Goal: Complete application form: Complete application form

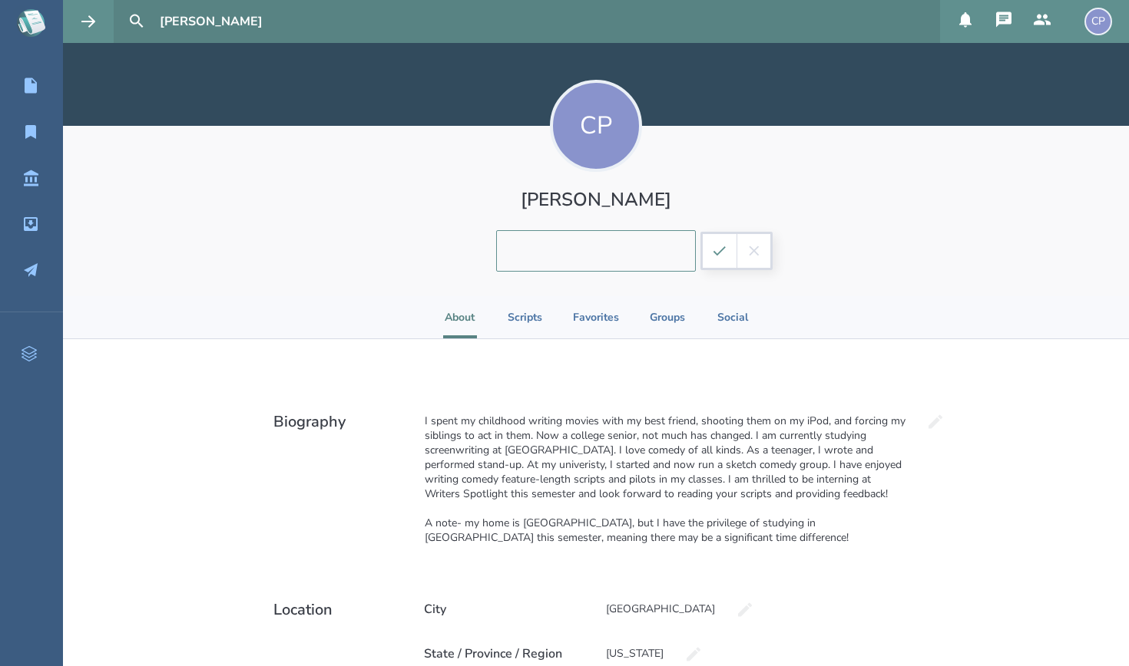
click at [715, 252] on icon "submit" at bounding box center [719, 250] width 12 height 9
click at [579, 259] on div "Add a short intro" at bounding box center [596, 250] width 108 height 41
click at [579, 250] on input at bounding box center [596, 250] width 200 height 41
type input "I"
type input "Writers Spotlight Intern"
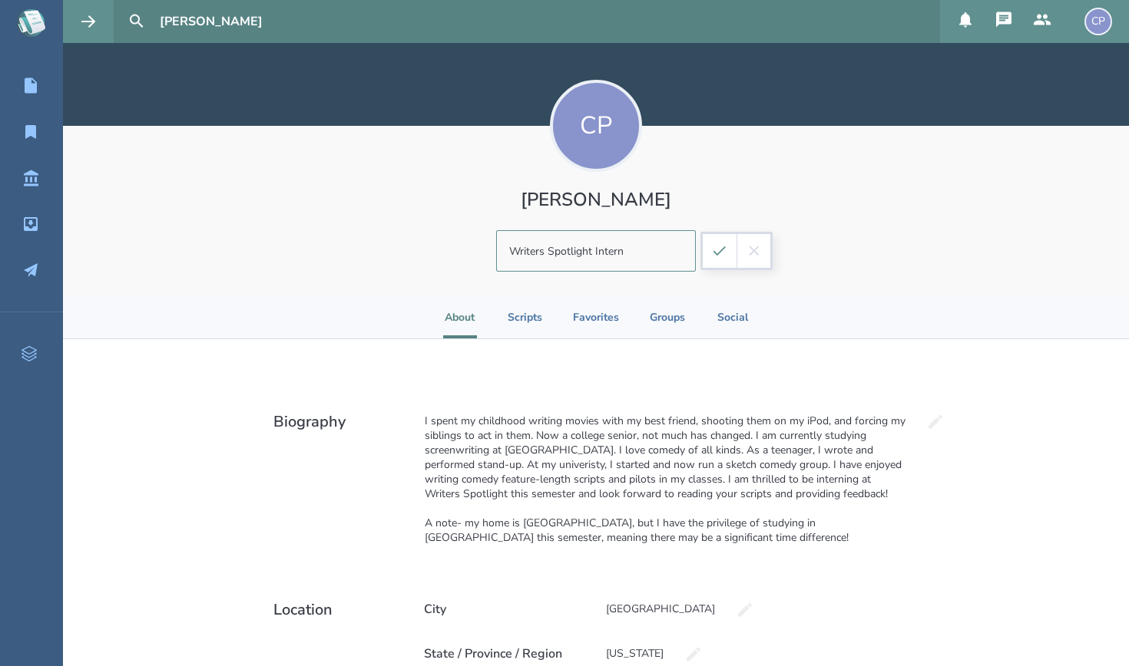
click at [708, 255] on button "submit" at bounding box center [720, 251] width 34 height 34
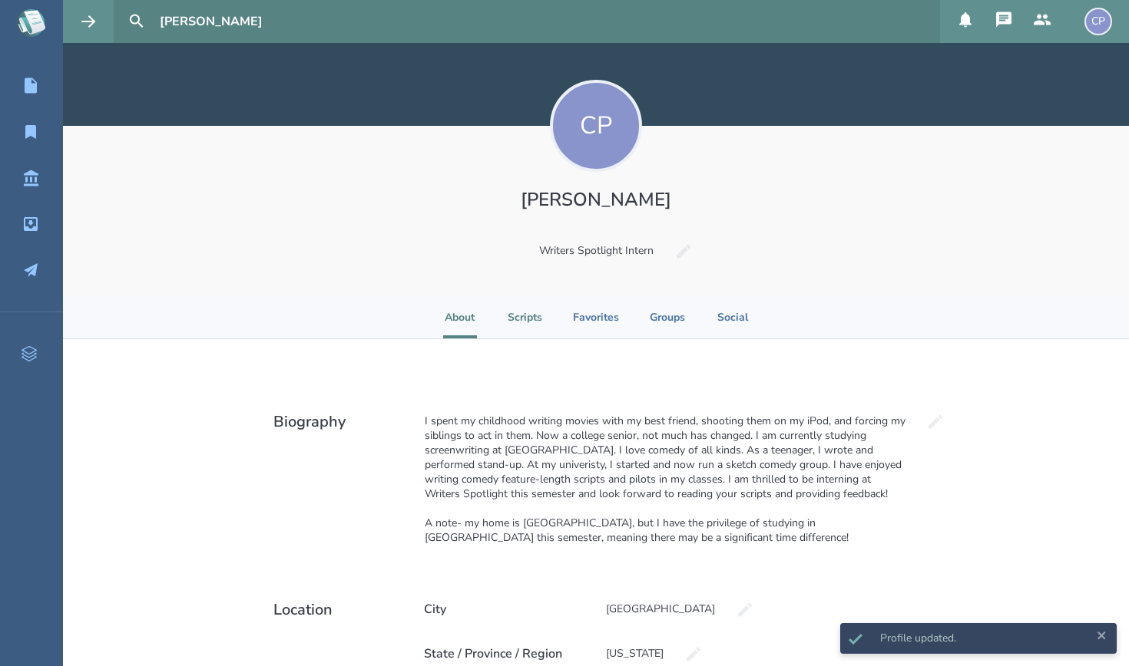
click at [527, 309] on li "Scripts" at bounding box center [524, 317] width 35 height 42
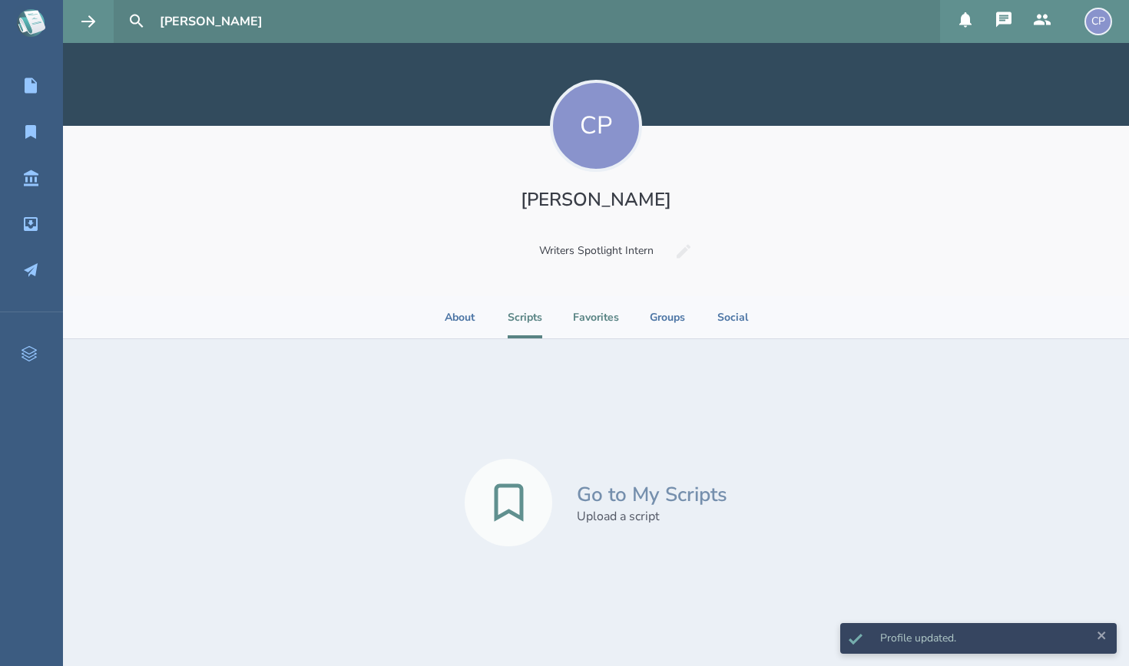
click at [600, 306] on li "Favorites" at bounding box center [596, 317] width 46 height 42
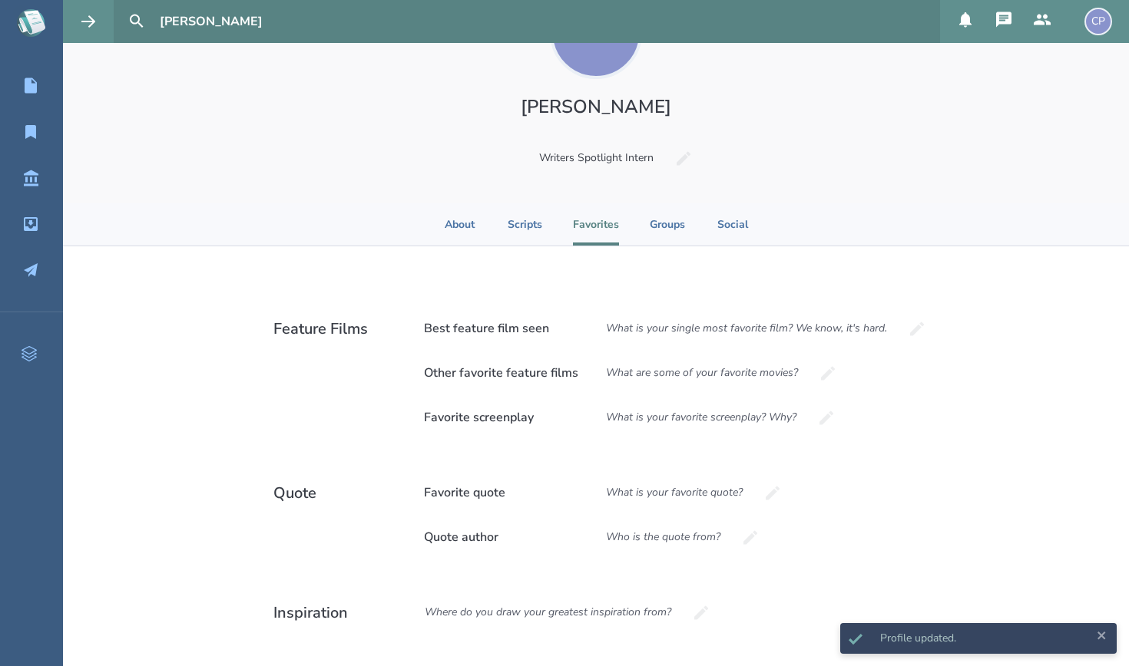
scroll to position [98, 0]
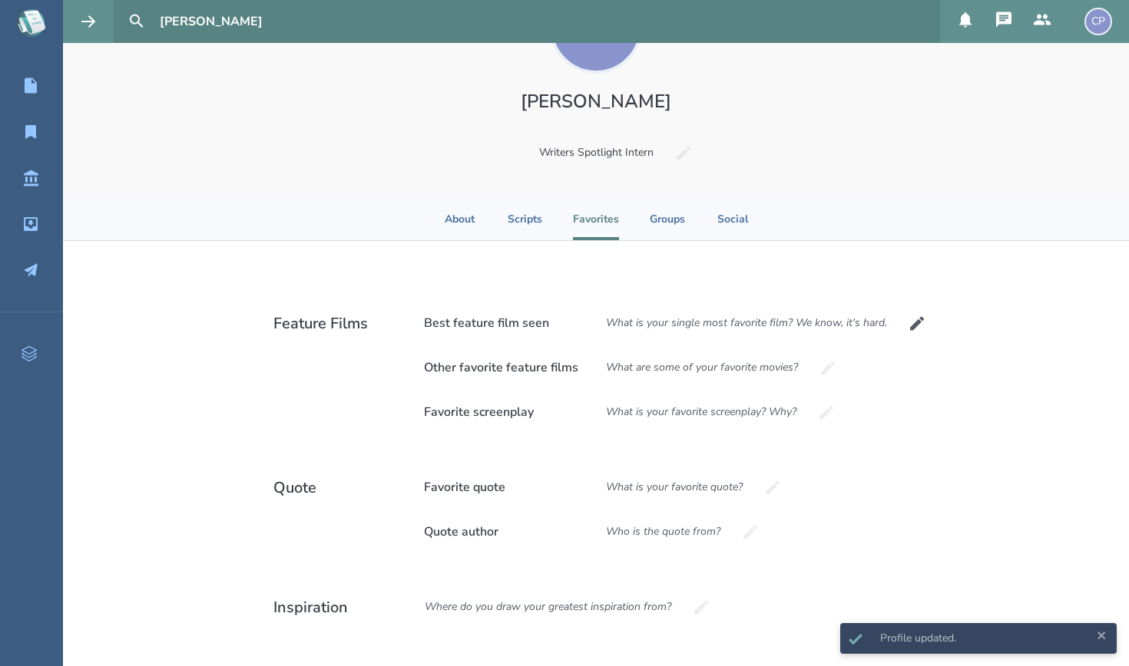
click at [615, 322] on div "What is your single most favorite film? We know, it's hard." at bounding box center [746, 323] width 307 height 41
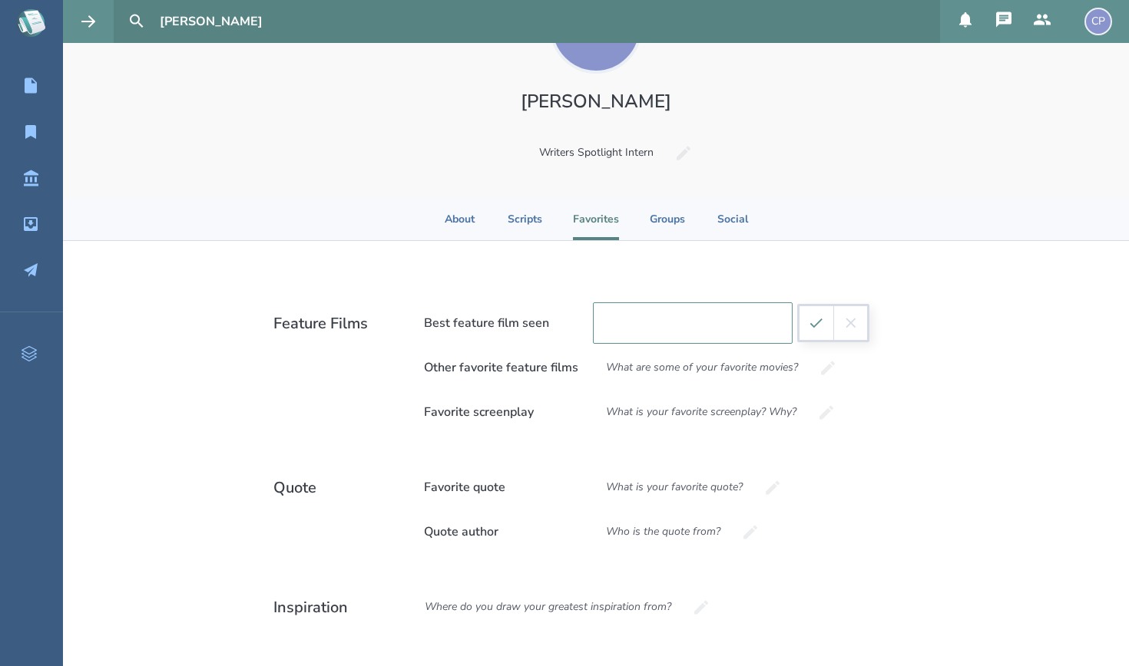
click at [615, 320] on input at bounding box center [693, 323] width 200 height 41
type input "A Hidden Life"
click at [687, 366] on div "What are some of your favorite movies?" at bounding box center [702, 367] width 218 height 41
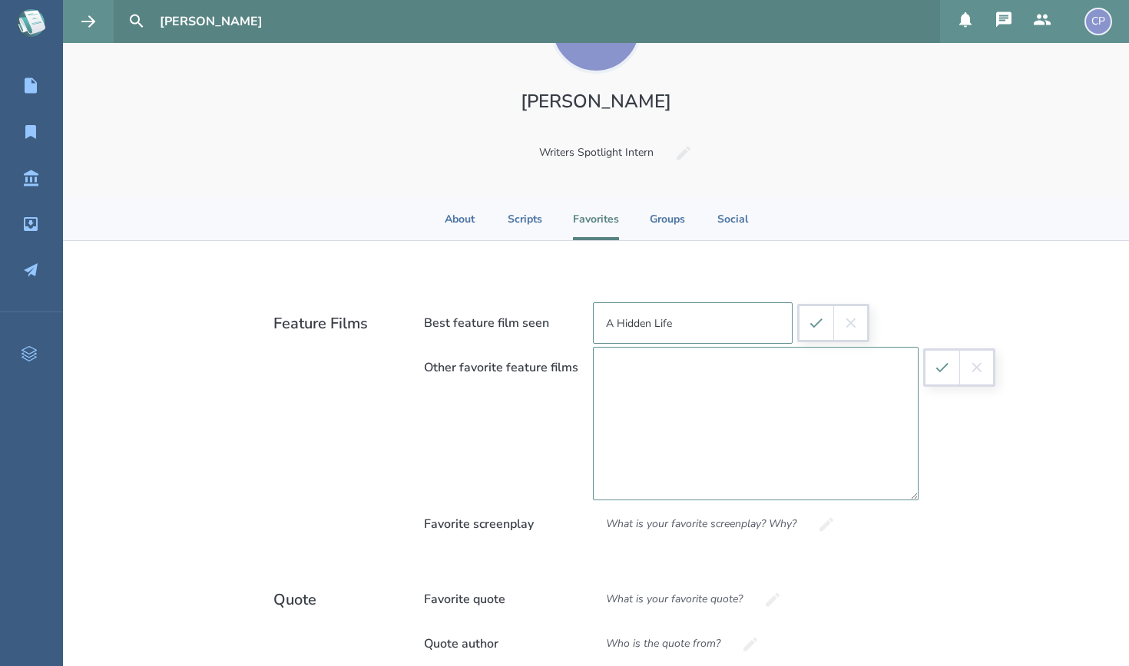
click at [687, 366] on textarea at bounding box center [756, 424] width 326 height 154
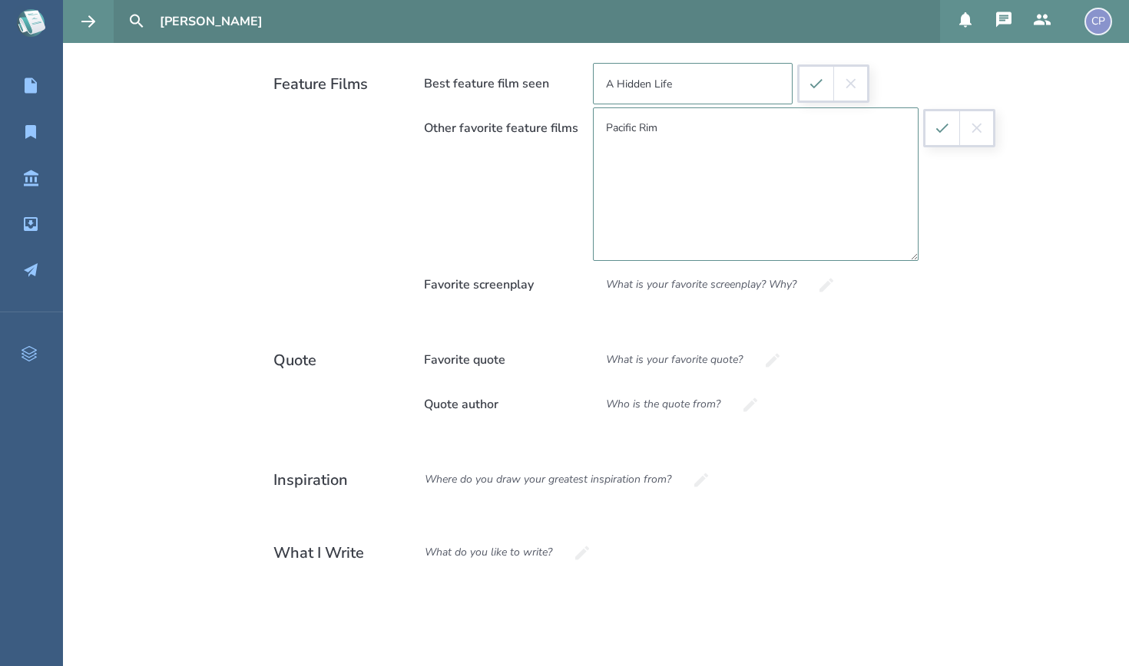
scroll to position [338, 0]
click at [809, 85] on icon "submit" at bounding box center [816, 83] width 17 height 17
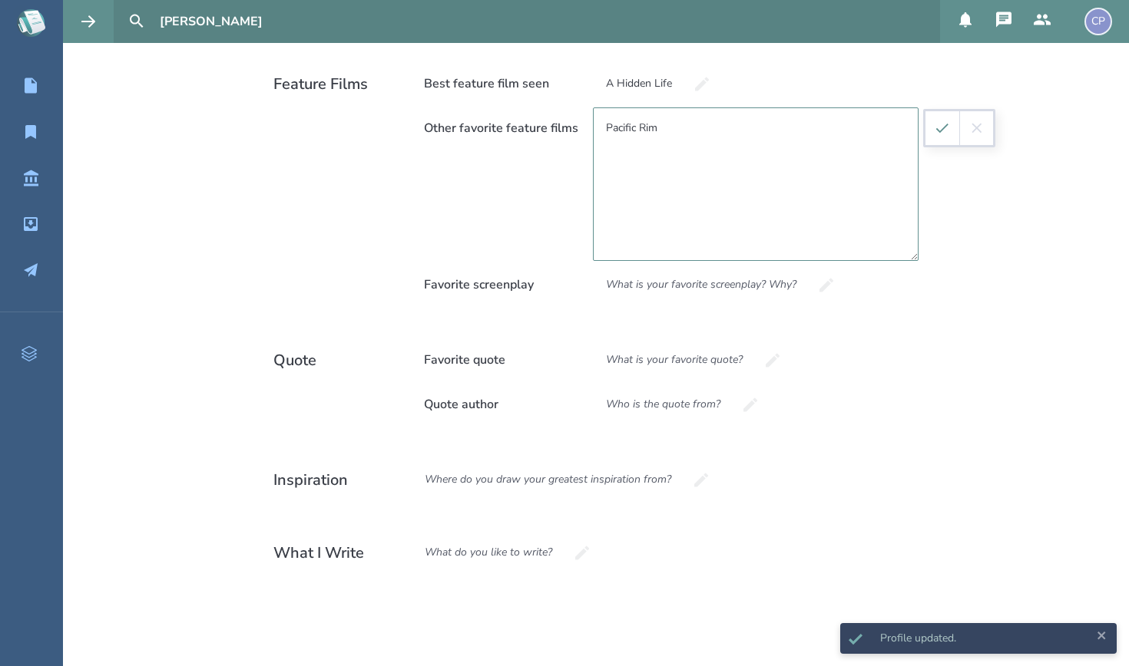
click at [814, 141] on textarea "Pacific Rim" at bounding box center [756, 184] width 326 height 154
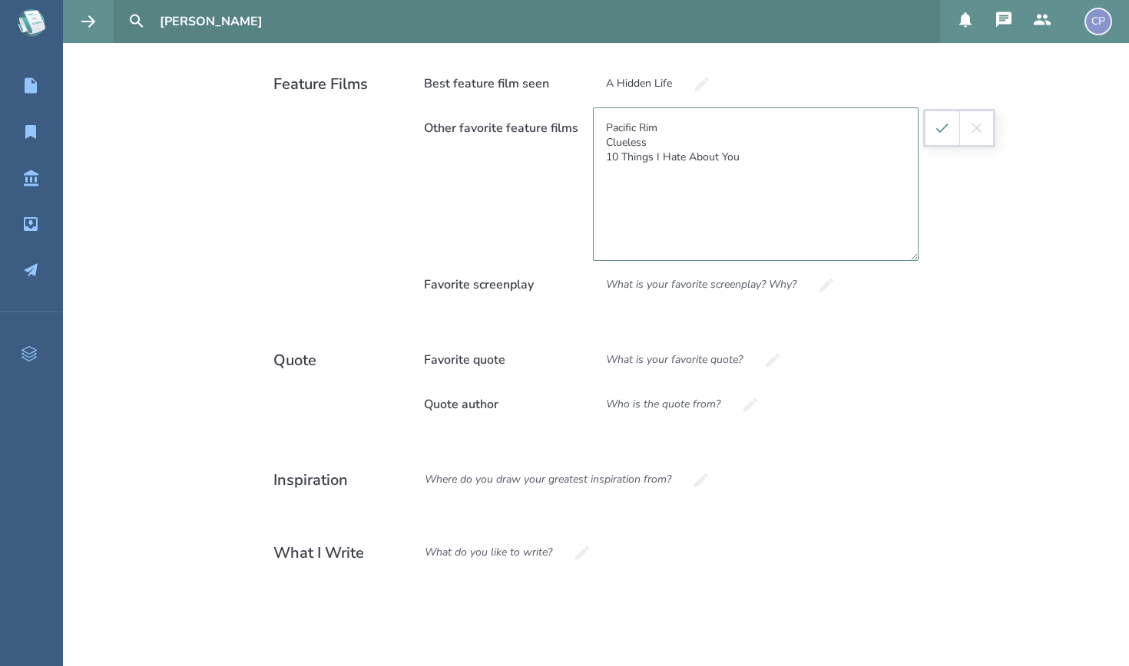
click at [773, 159] on textarea "Pacific Rim Clueless 10 Things I Hate About You" at bounding box center [756, 184] width 326 height 154
type textarea "Pacific Rim Clueless 10 Things I Hate About You Good [PERSON_NAME] My Neighbor …"
click at [754, 278] on div "What is your favorite screenplay? Why?" at bounding box center [701, 284] width 217 height 41
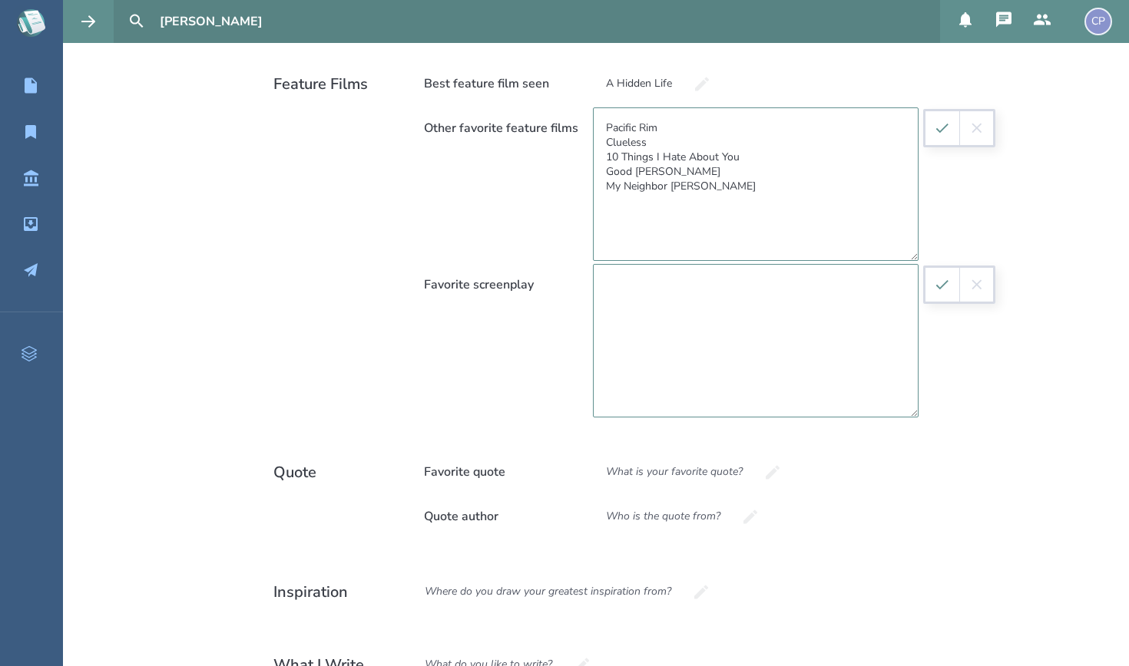
click at [752, 281] on textarea at bounding box center [756, 341] width 326 height 154
click at [942, 134] on icon "submit" at bounding box center [942, 128] width 17 height 17
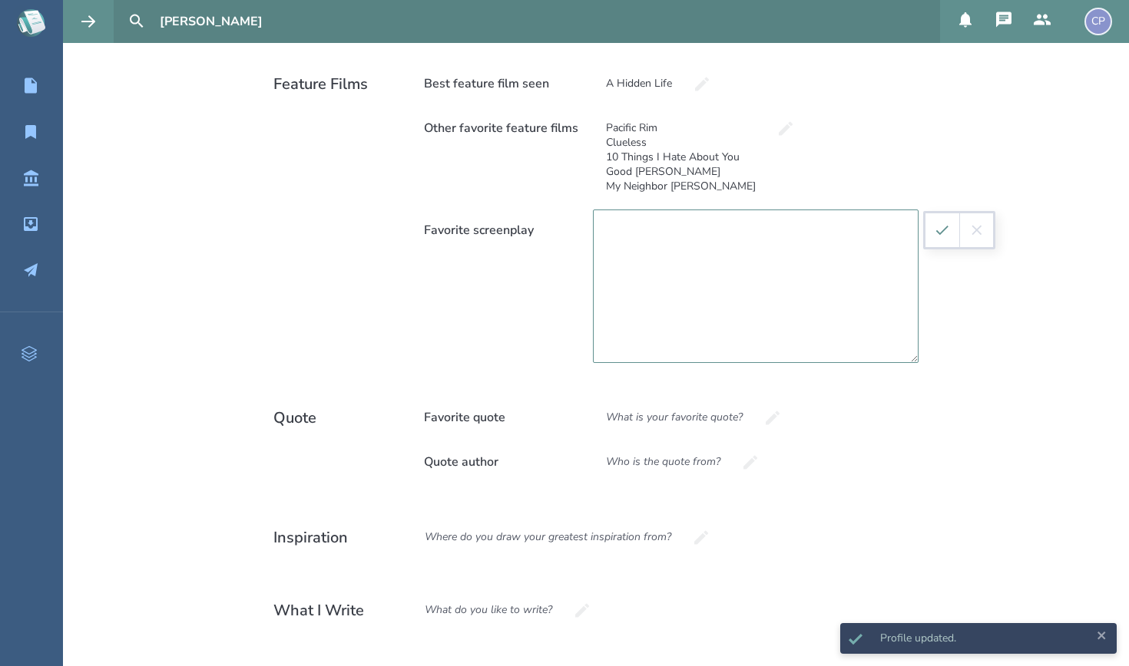
click at [878, 219] on textarea at bounding box center [756, 287] width 326 height 154
click at [987, 324] on div "Feature Films Best feature film seen A Hidden Life Other favorite feature films…" at bounding box center [596, 363] width 1066 height 722
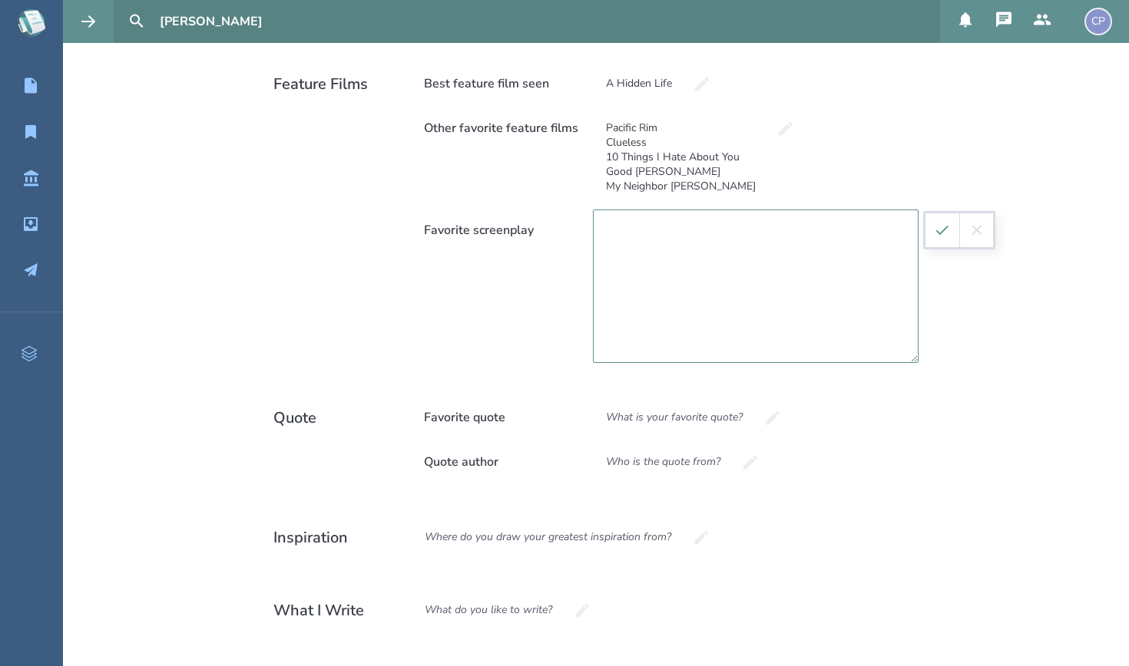
click at [943, 245] on button "submit" at bounding box center [942, 230] width 34 height 34
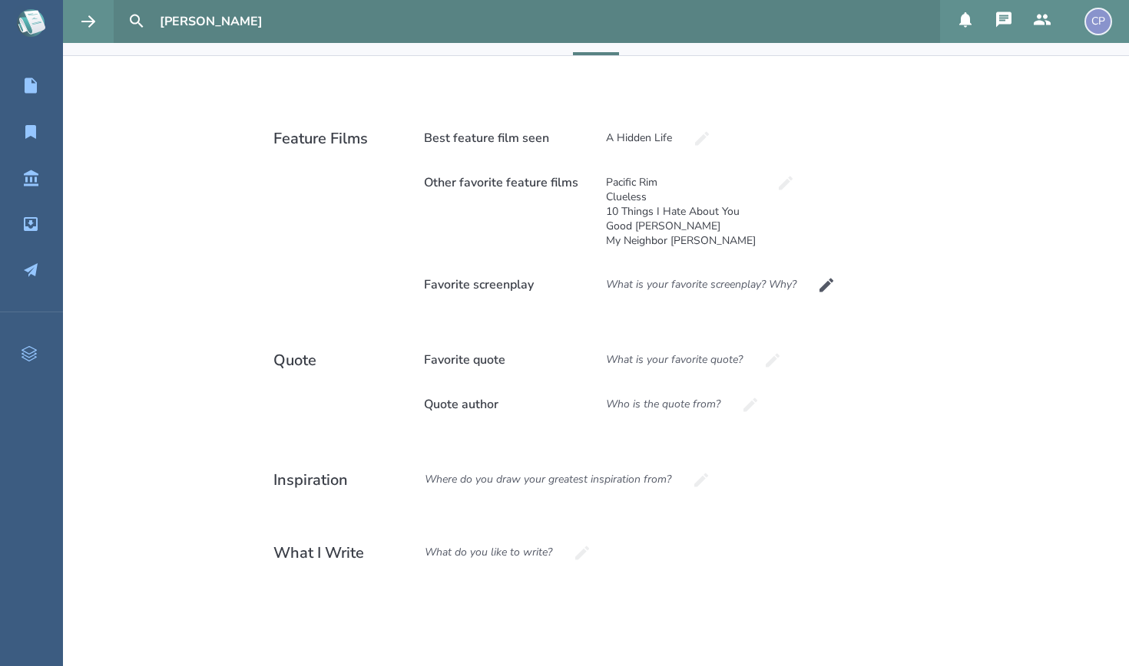
click at [775, 289] on div "What is your favorite screenplay? Why?" at bounding box center [701, 284] width 217 height 41
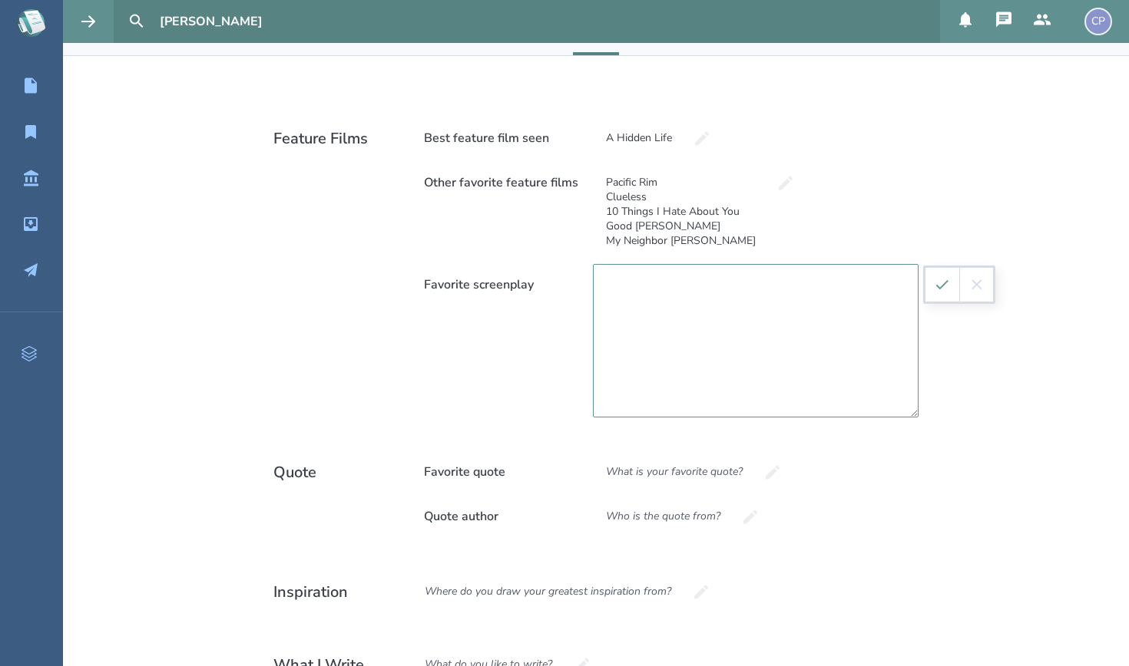
click at [849, 280] on textarea at bounding box center [756, 341] width 326 height 154
type textarea "The Social Network"
click at [937, 274] on button "submit" at bounding box center [942, 285] width 34 height 34
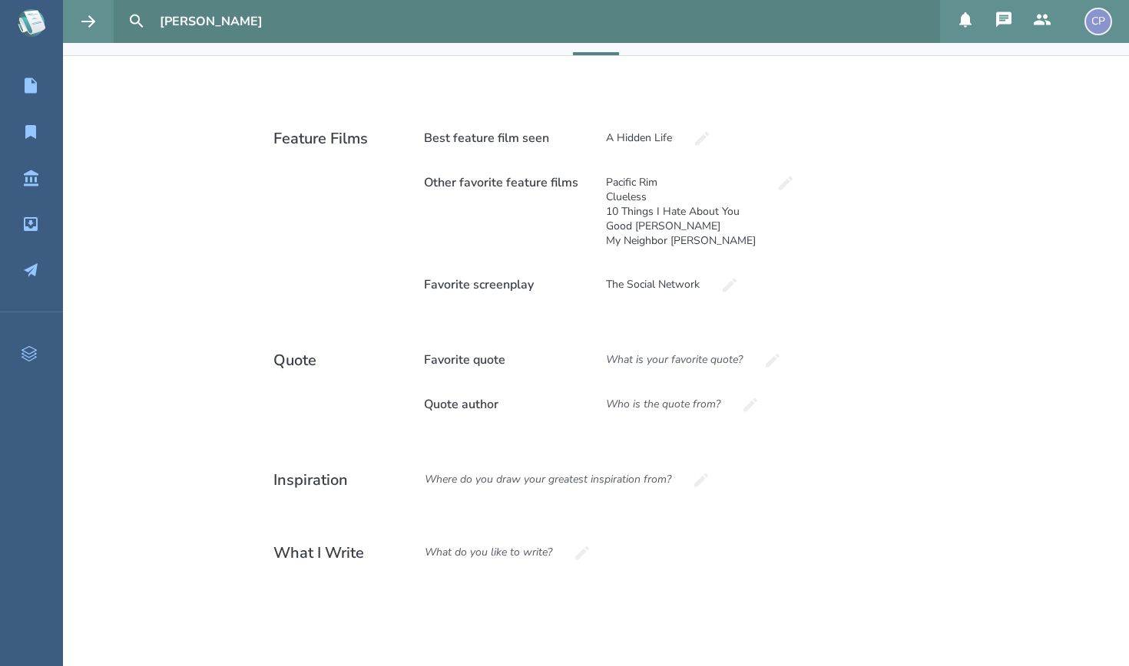
scroll to position [0, 0]
click at [476, 476] on div "Where do you draw your greatest inspiration from?" at bounding box center [548, 479] width 273 height 41
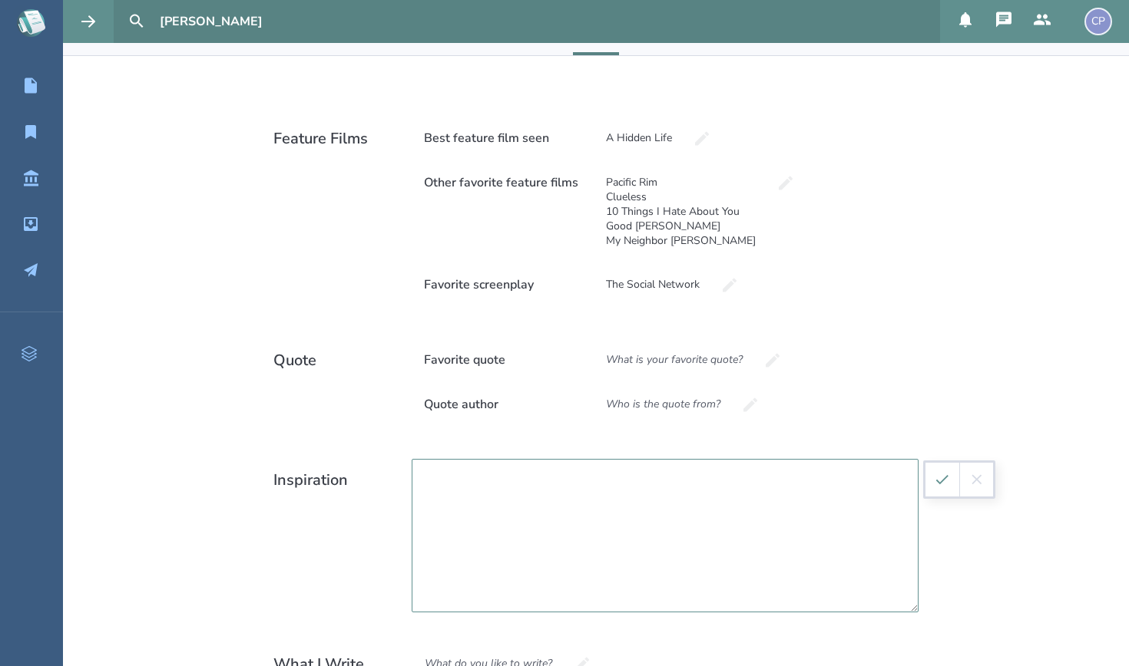
click at [473, 478] on textarea at bounding box center [665, 536] width 507 height 154
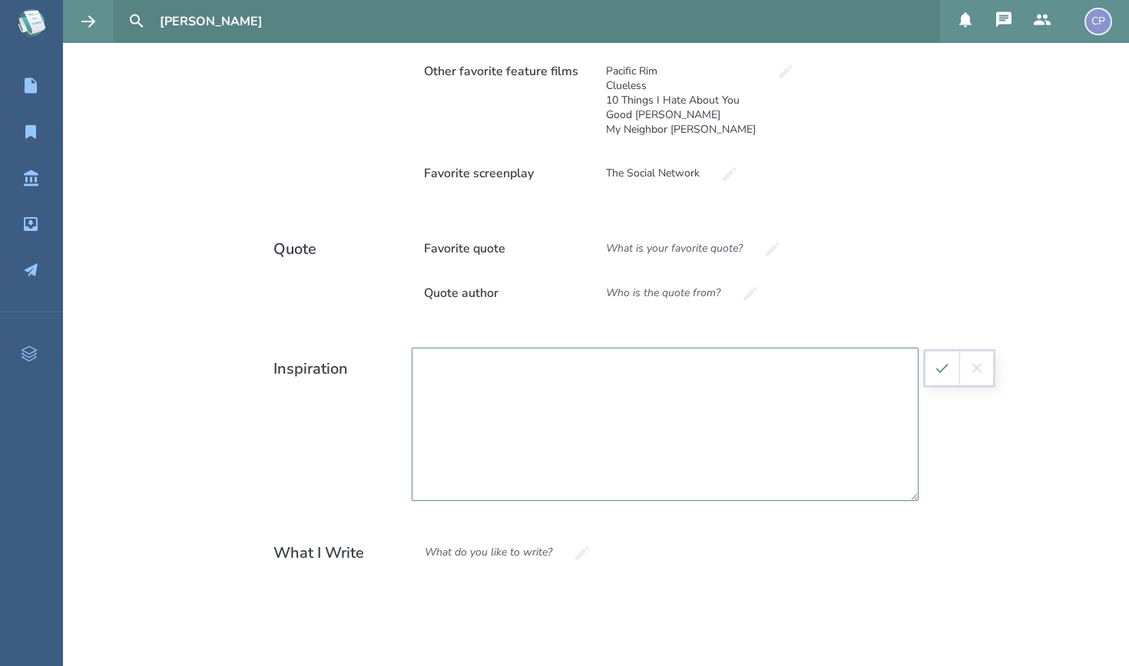
scroll to position [395, 0]
click at [632, 370] on textarea "I am primarily inspired by place. I moved 10 times before the" at bounding box center [665, 425] width 507 height 154
click at [746, 369] on textarea "I am primarily inspired by place. I moved ten times before the" at bounding box center [665, 425] width 507 height 154
drag, startPoint x: 563, startPoint y: 383, endPoint x: 775, endPoint y: 369, distance: 212.4
click at [775, 369] on textarea "I am primarily inspired by place. I moved ten times before the age of ten, livi…" at bounding box center [665, 425] width 507 height 154
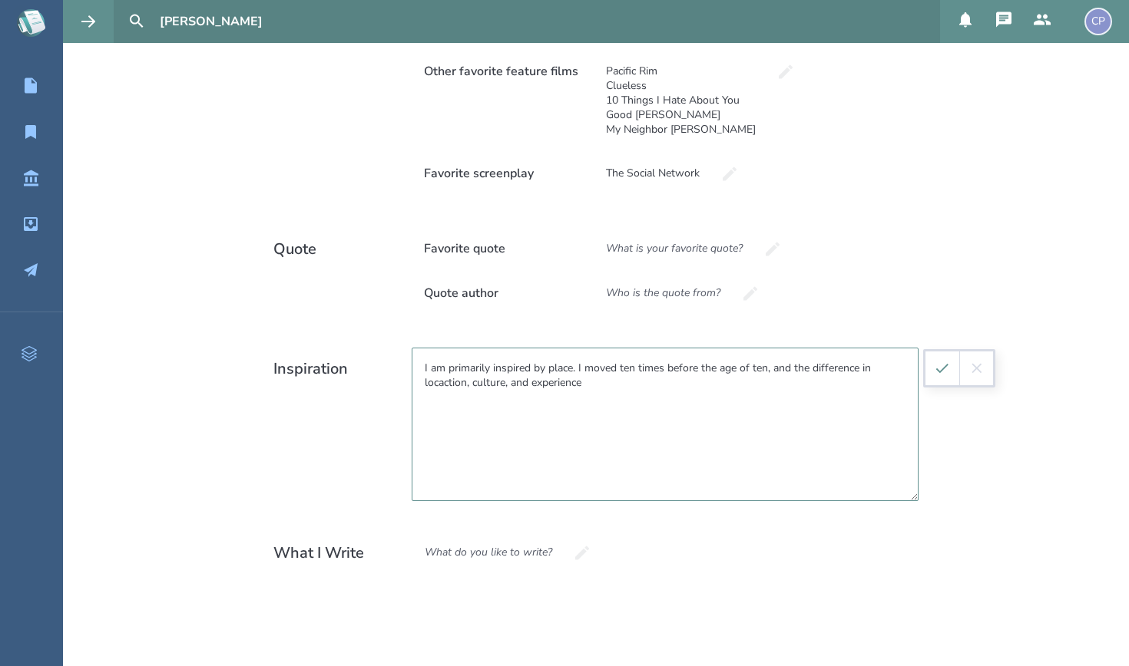
click at [814, 365] on textarea "I am primarily inspired by place. I moved ten times before the age of ten, and …" at bounding box center [665, 425] width 507 height 154
click at [858, 372] on textarea "I am primarily inspired by place. I moved ten times before the age of ten, and …" at bounding box center [665, 425] width 507 height 154
click at [494, 385] on textarea "I am primarily inspired by place. I moved ten times before the age of ten, and …" at bounding box center [665, 425] width 507 height 154
click at [537, 382] on textarea "I am primarily inspired by place. I moved ten times before the age of ten, and …" at bounding box center [665, 425] width 507 height 154
drag, startPoint x: 668, startPoint y: 382, endPoint x: 590, endPoint y: 386, distance: 77.6
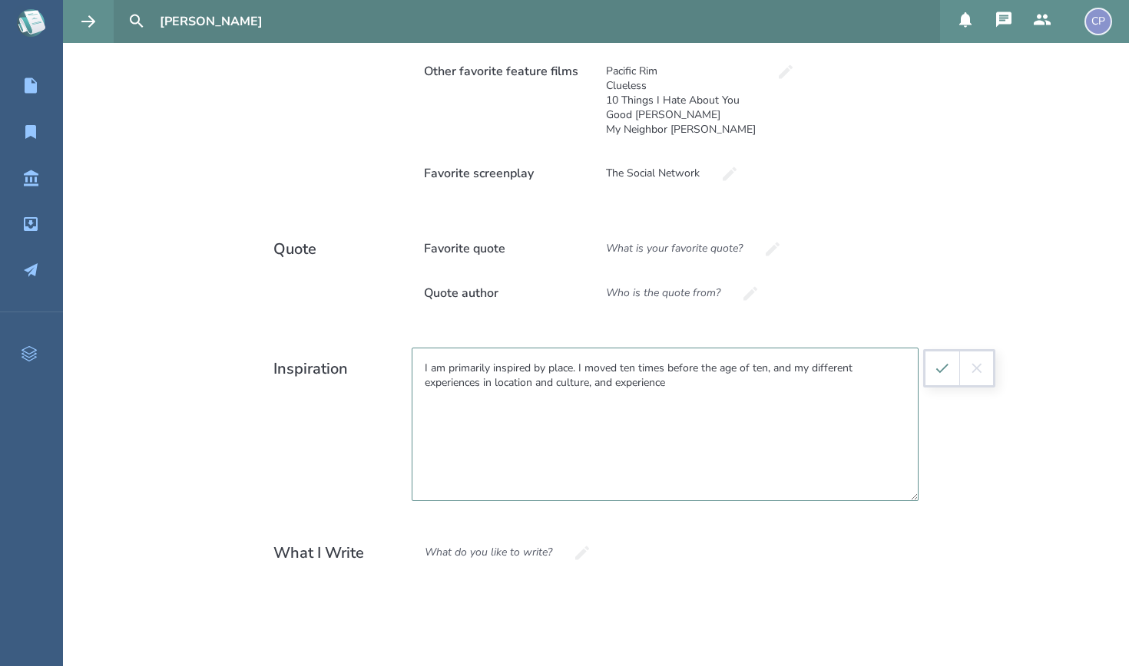
click at [590, 386] on textarea "I am primarily inspired by place. I moved ten times before the age of ten, and …" at bounding box center [665, 425] width 507 height 154
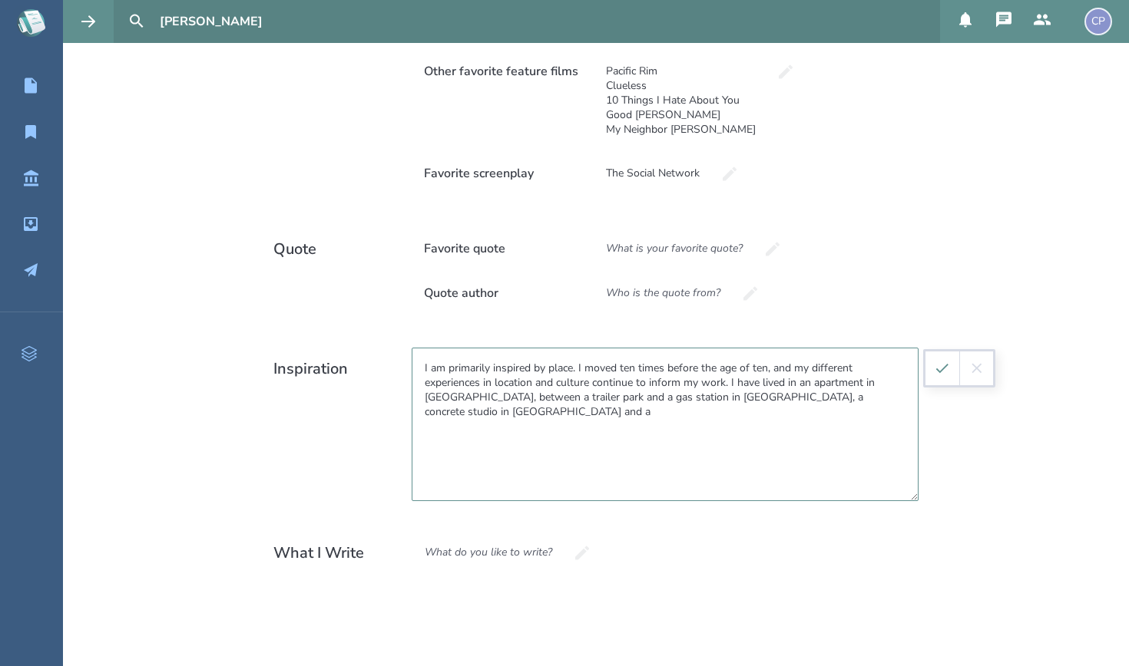
click at [693, 396] on textarea "I am primarily inspired by place. I moved ten times before the age of ten, and …" at bounding box center [665, 425] width 507 height 154
click at [894, 392] on textarea "I am primarily inspired by place. I moved ten times before the age of ten, and …" at bounding box center [665, 425] width 507 height 154
click at [890, 400] on textarea "I am primarily inspired by place. I moved ten times before the age of ten, and …" at bounding box center [665, 425] width 507 height 154
click at [547, 406] on textarea "I am primarily inspired by place. I moved ten times before the age of ten, and …" at bounding box center [665, 425] width 507 height 154
click at [550, 408] on textarea "I am primarily inspired by place. I moved ten times before the age of ten, and …" at bounding box center [665, 425] width 507 height 154
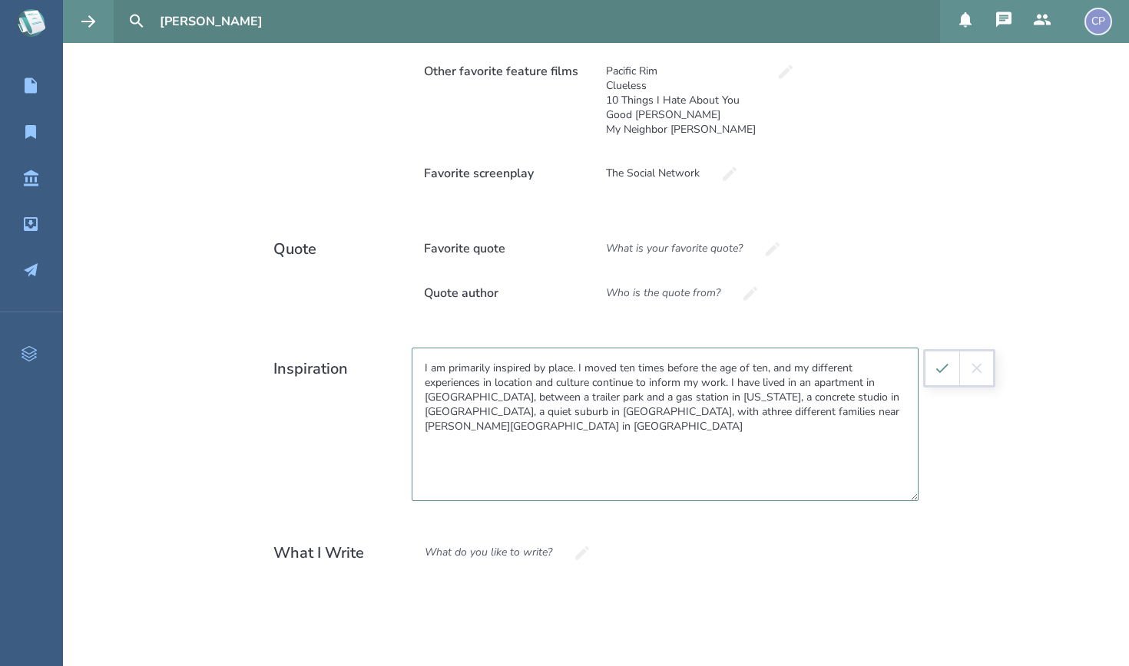
drag, startPoint x: 809, startPoint y: 417, endPoint x: 553, endPoint y: 417, distance: 256.4
click at [553, 417] on textarea "I am primarily inspired by place. I moved ten times before the age of ten, and …" at bounding box center [665, 425] width 507 height 154
type textarea "I am primarily inspired by place. I moved ten times before the age of ten, and …"
click at [805, 409] on textarea "I am primarily inspired by place. I moved ten times before the age of ten, and …" at bounding box center [665, 425] width 507 height 154
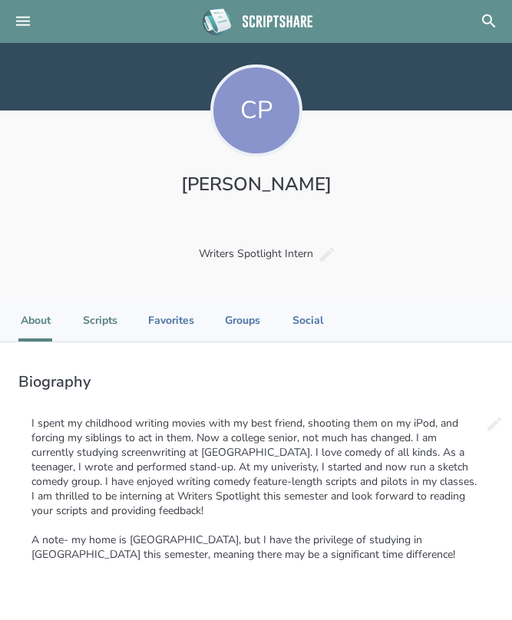
click at [99, 321] on li "Scripts" at bounding box center [100, 320] width 35 height 42
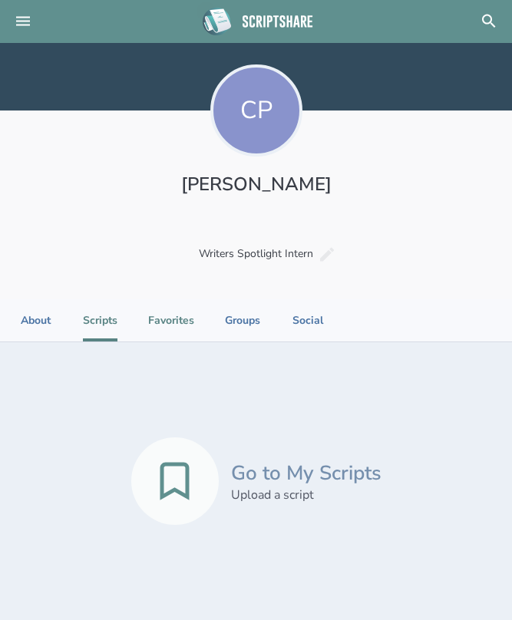
click at [159, 325] on li "Favorites" at bounding box center [171, 320] width 46 height 42
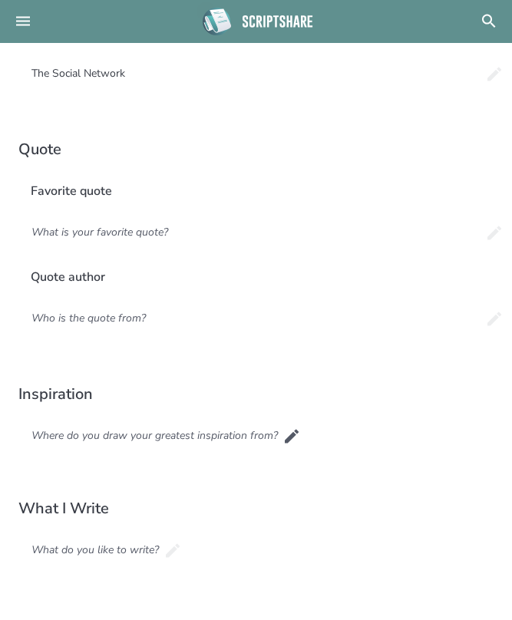
scroll to position [377, 0]
click at [207, 430] on div "Where do you draw your greatest inspiration from?" at bounding box center [154, 435] width 273 height 41
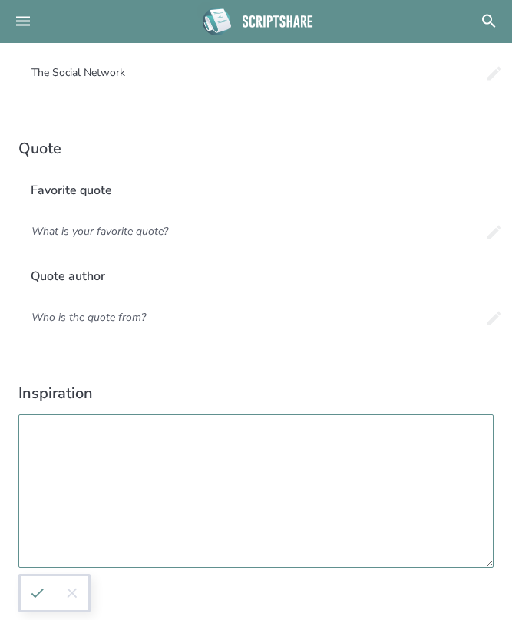
scroll to position [621, 0]
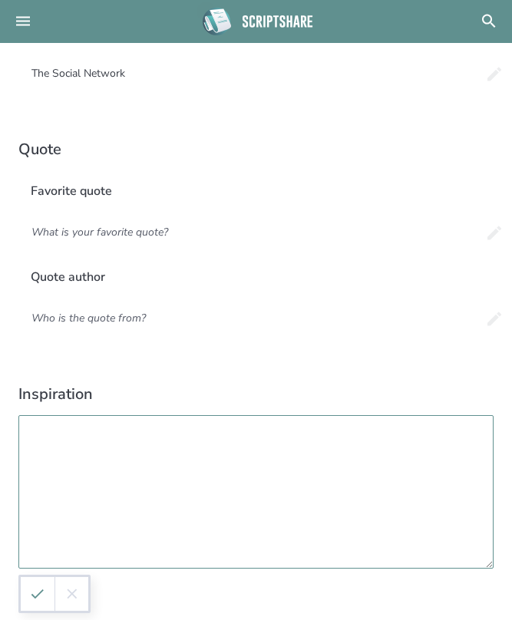
click at [219, 468] on textarea at bounding box center [255, 492] width 475 height 154
